Goal: Task Accomplishment & Management: Use online tool/utility

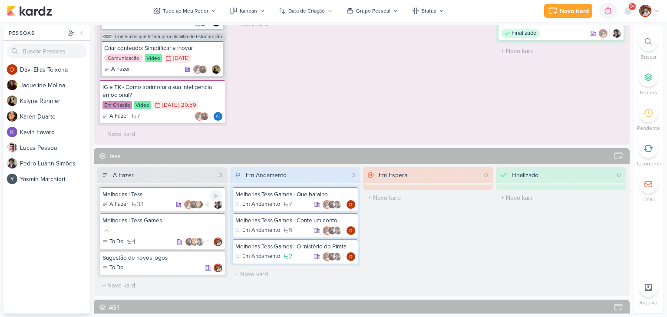
scroll to position [521, 0]
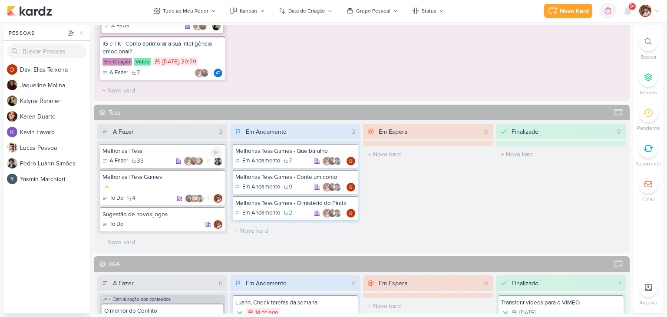
click at [164, 159] on div "A Fazer 33 +2" at bounding box center [162, 161] width 120 height 9
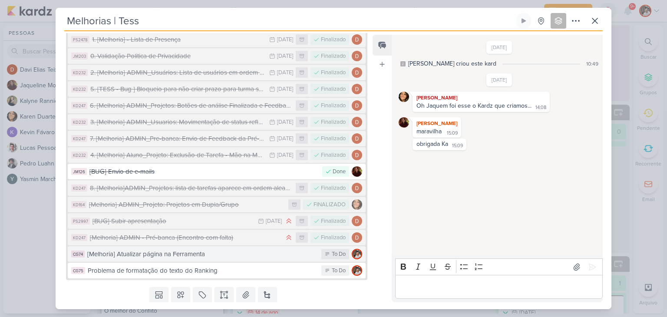
scroll to position [493, 0]
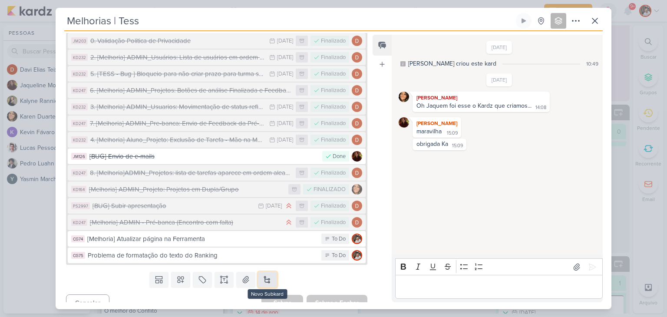
click at [267, 272] on button at bounding box center [267, 280] width 19 height 16
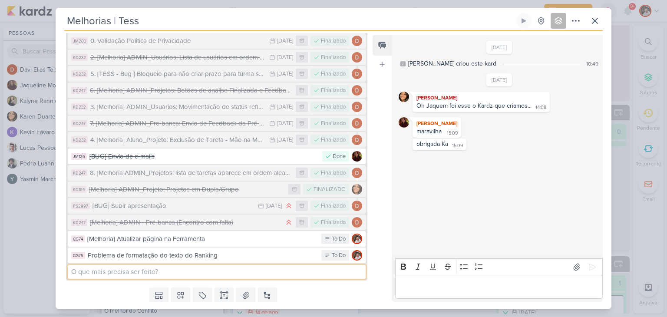
click at [157, 265] on input at bounding box center [217, 272] width 298 height 14
type input "Atividade Feedback 360"
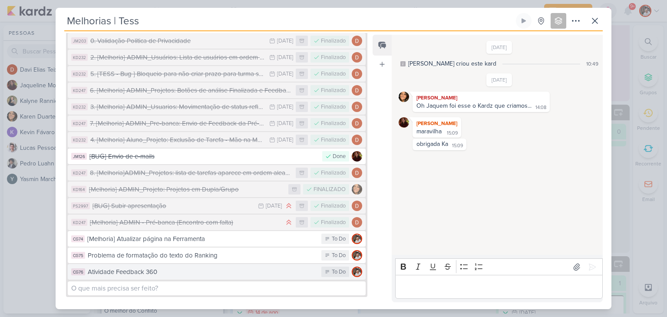
click at [168, 267] on div "Atividade Feedback 360" at bounding box center [202, 272] width 229 height 10
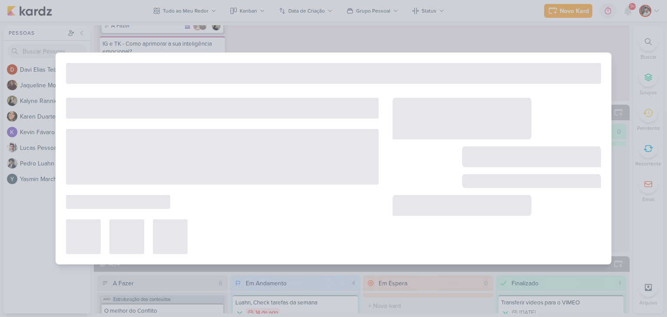
type input "Atividade Feedback 360"
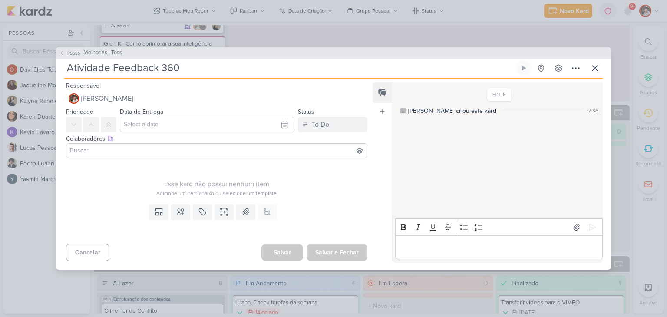
click at [203, 188] on div "Esse kard não possui nenhum item" at bounding box center [216, 184] width 301 height 10
click at [244, 214] on icon at bounding box center [245, 212] width 9 height 9
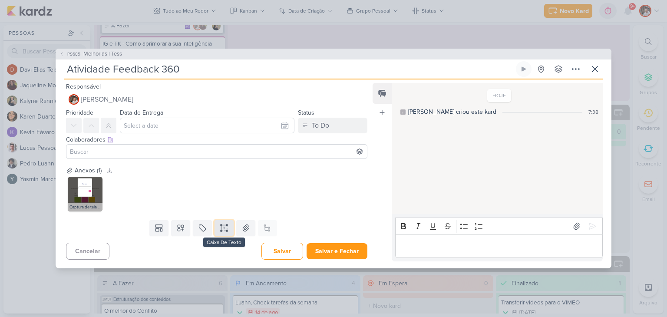
click at [221, 230] on icon at bounding box center [224, 228] width 9 height 9
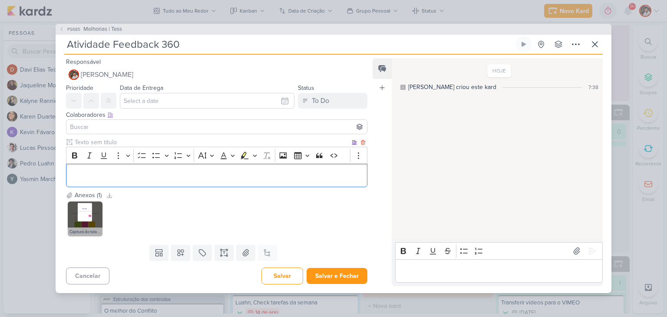
click at [132, 178] on p "Editor editing area: main" at bounding box center [217, 175] width 292 height 10
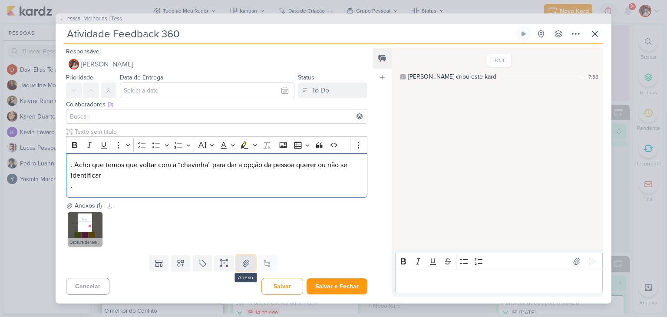
click at [248, 263] on icon at bounding box center [245, 263] width 9 height 9
click at [72, 165] on p ". Acho que temos que voltar com a “chavinha” para dar a opção da pessoa querer …" at bounding box center [217, 170] width 292 height 21
click at [112, 179] on p "1. Acho que temos que voltar com a “chavinha” para dar a opção da pessoa querer…" at bounding box center [217, 170] width 292 height 21
click at [102, 187] on p "." at bounding box center [217, 186] width 292 height 10
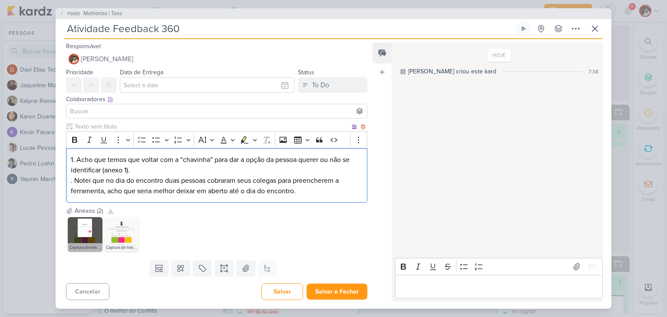
click at [83, 178] on p ". Notei que no dia do encontro duas pessoas cobraram seus colegas para preenche…" at bounding box center [217, 185] width 292 height 21
click at [151, 191] on p ". Foi informado que no dia do encontro duas pessoas cobraram seus colegas para …" at bounding box center [217, 185] width 292 height 21
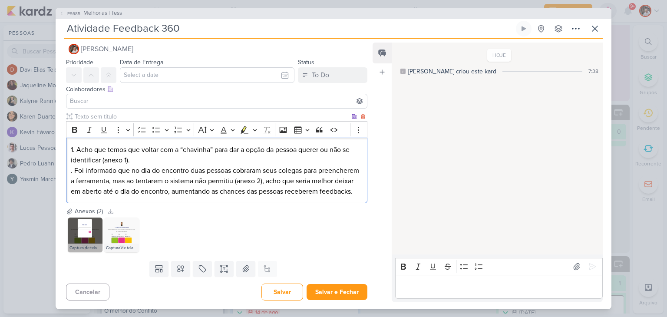
scroll to position [20, 0]
click at [328, 295] on button "Salvar e Fechar" at bounding box center [336, 292] width 61 height 16
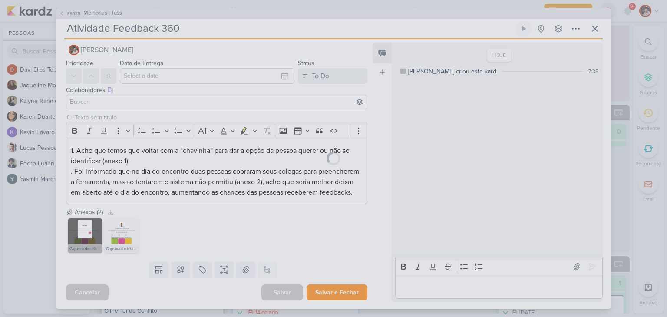
scroll to position [20, 0]
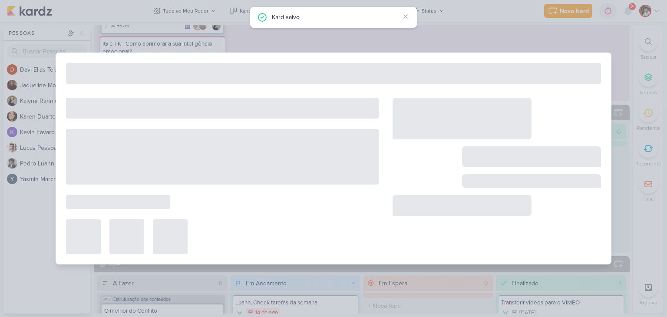
type input "Melhorias | Tess"
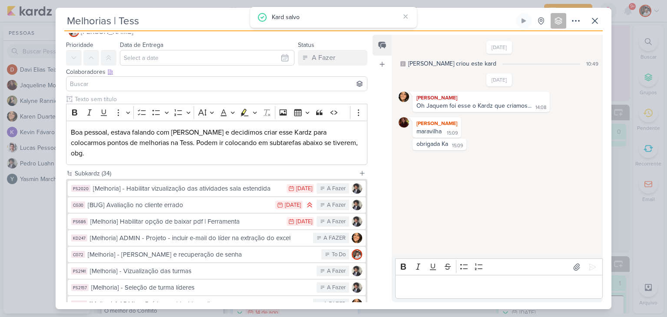
scroll to position [0, 0]
